Goal: Browse casually

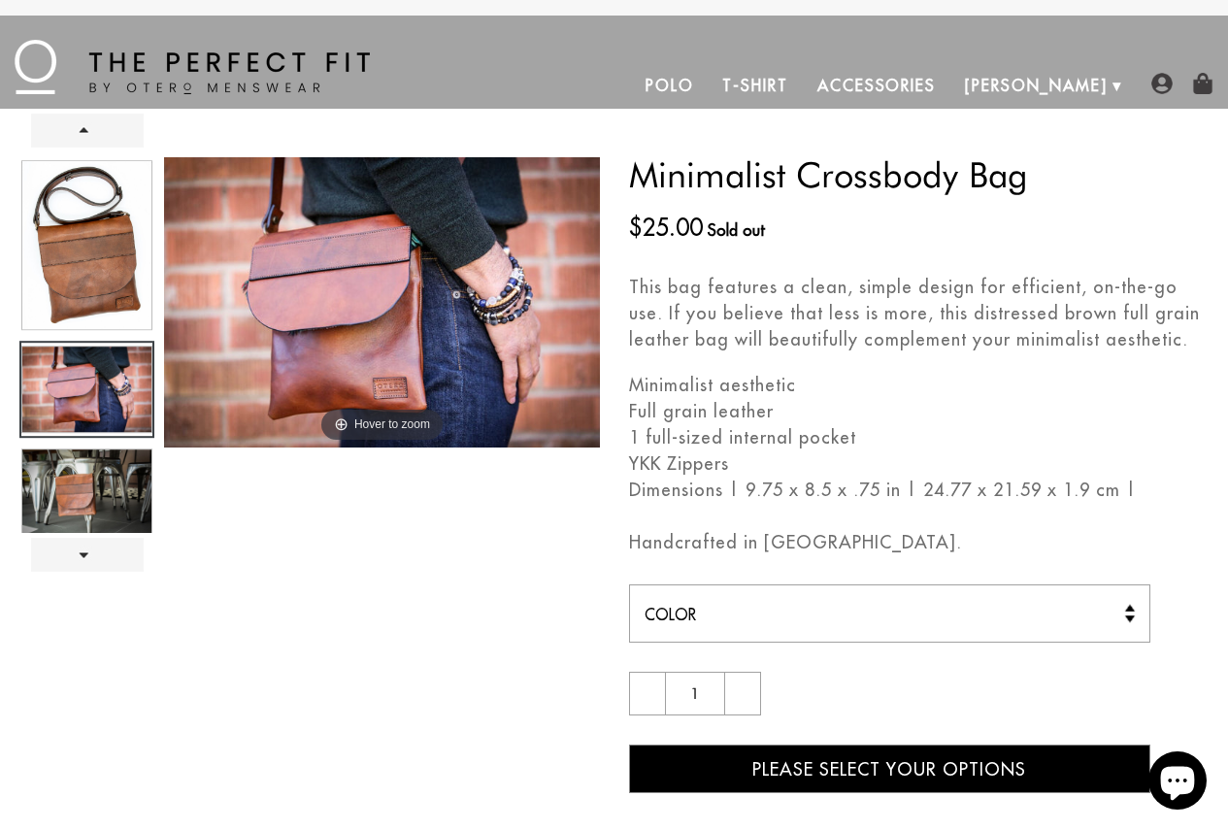
click at [66, 384] on div at bounding box center [86, 345] width 135 height 376
click at [70, 461] on div at bounding box center [86, 345] width 135 height 376
click at [80, 494] on div at bounding box center [86, 345] width 135 height 376
click at [100, 549] on link "Next" at bounding box center [87, 555] width 113 height 34
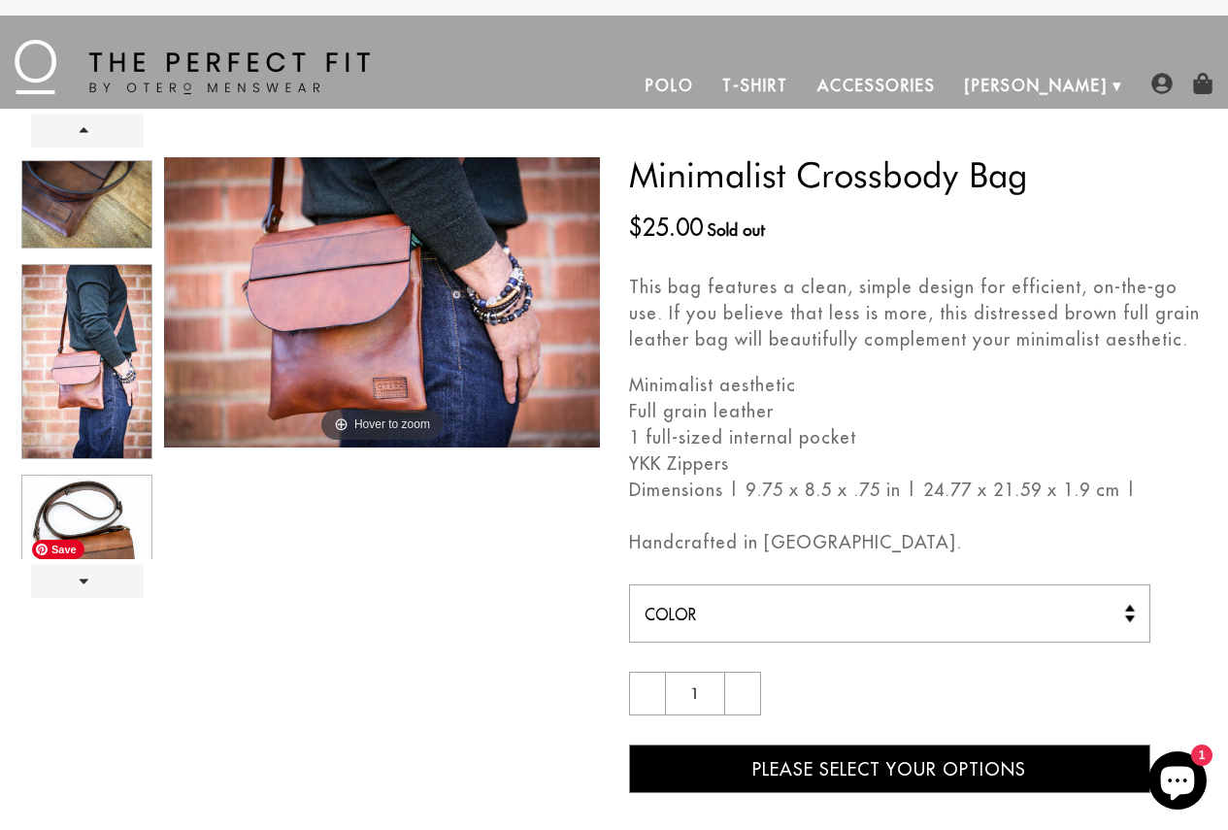
click at [98, 521] on div at bounding box center [86, 358] width 135 height 402
click at [95, 570] on link "Next" at bounding box center [87, 581] width 113 height 34
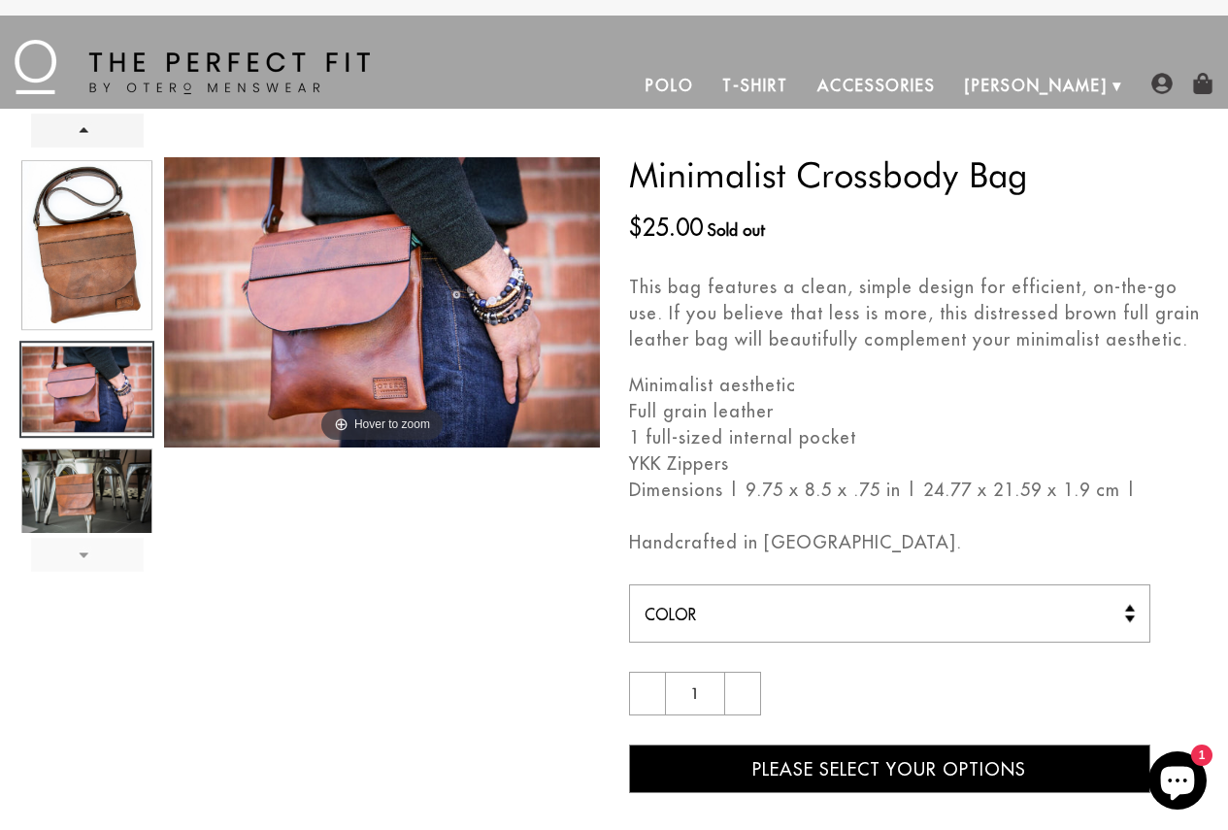
click at [95, 570] on link "Next" at bounding box center [87, 555] width 113 height 34
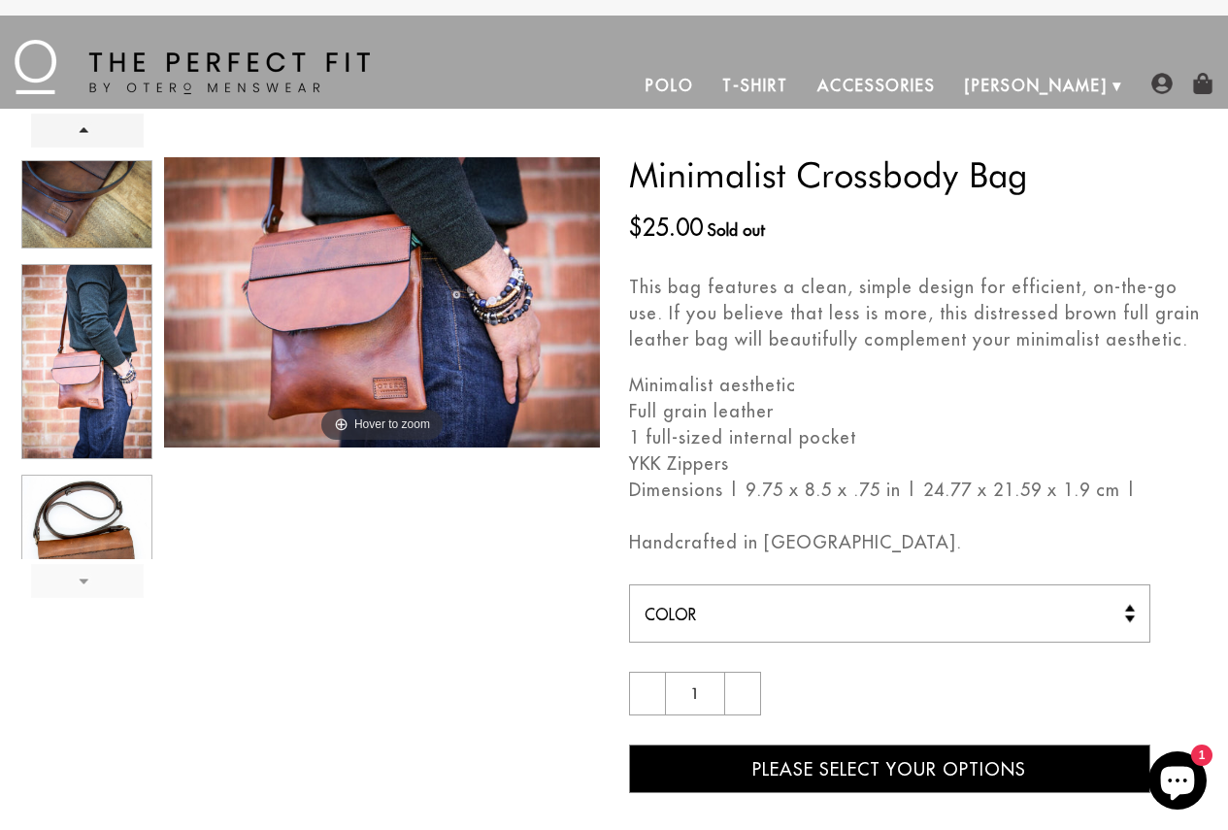
click at [95, 570] on link "Next" at bounding box center [87, 581] width 113 height 34
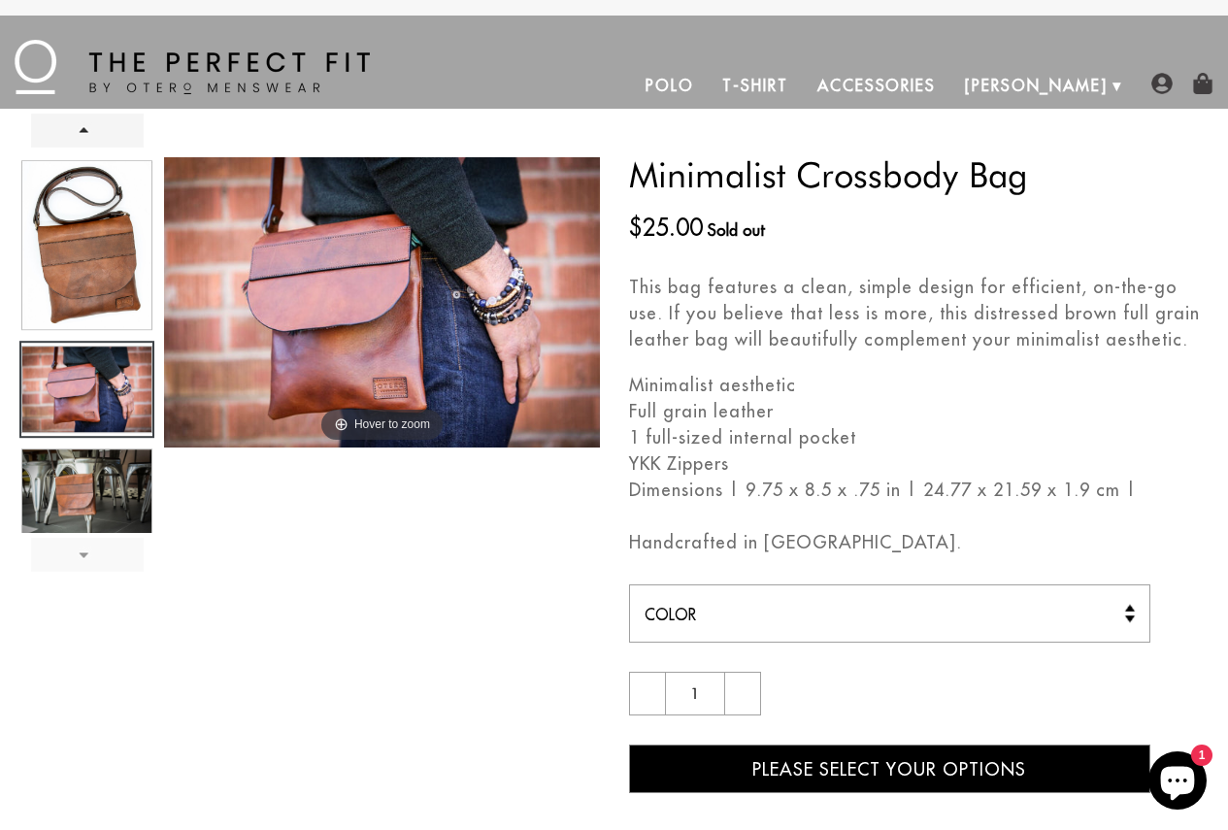
click at [95, 570] on link "Next" at bounding box center [87, 555] width 113 height 34
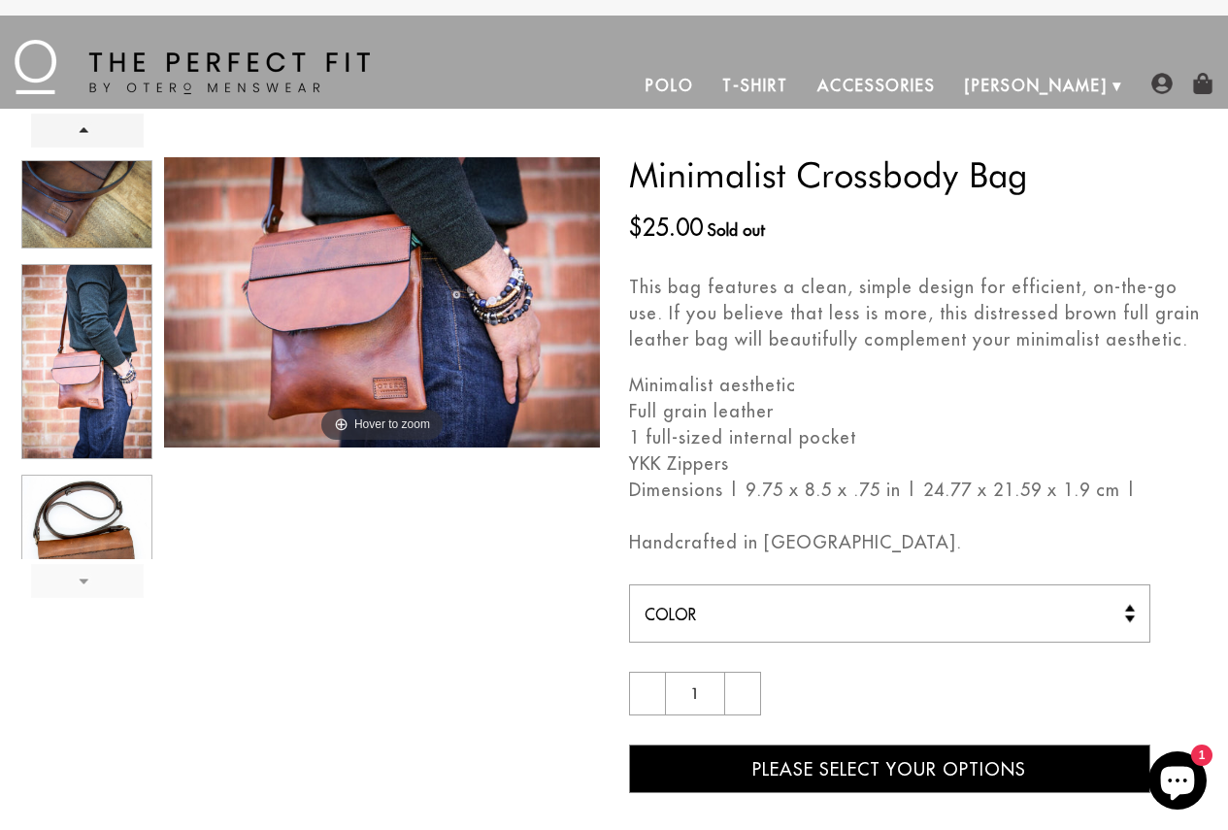
click at [95, 570] on link "Next" at bounding box center [87, 581] width 113 height 34
